Goal: Check status: Check status

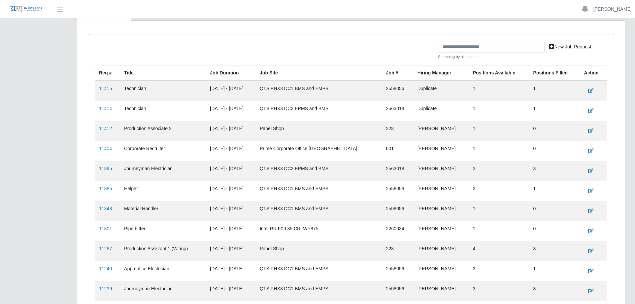
scroll to position [167, 0]
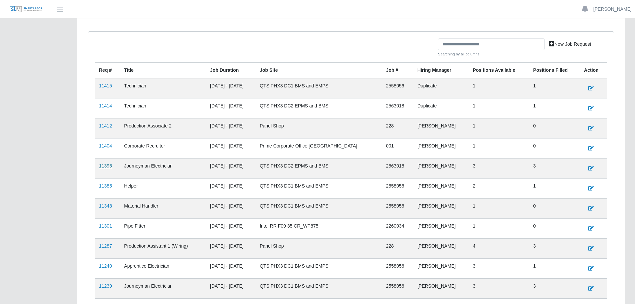
click at [105, 167] on link "11395" at bounding box center [105, 165] width 13 height 5
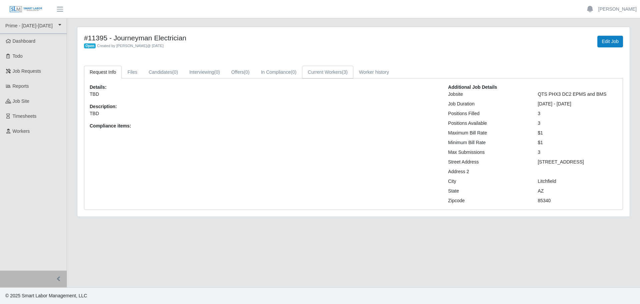
click at [342, 71] on link "Current Workers (3)" at bounding box center [327, 72] width 51 height 13
